Goal: Transaction & Acquisition: Purchase product/service

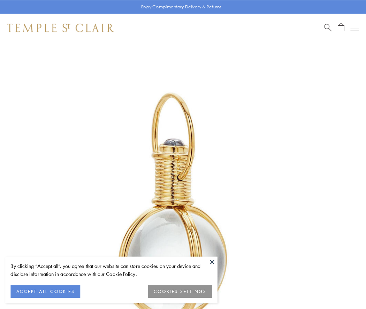
scroll to position [182, 0]
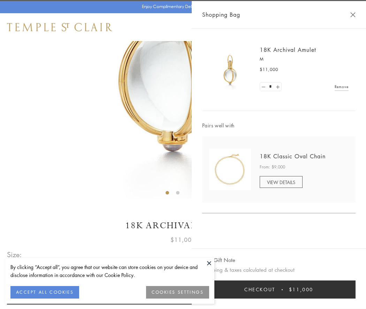
click at [278, 290] on button "Checkout $11,000" at bounding box center [278, 290] width 153 height 18
